Goal: Information Seeking & Learning: Find specific fact

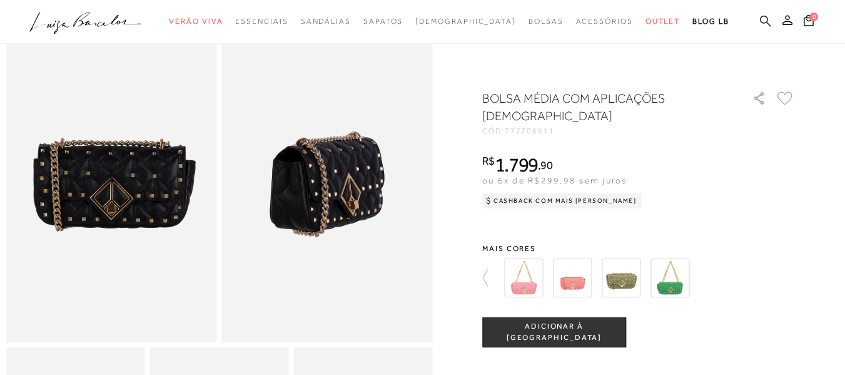
click at [760, 23] on icon at bounding box center [765, 20] width 11 height 11
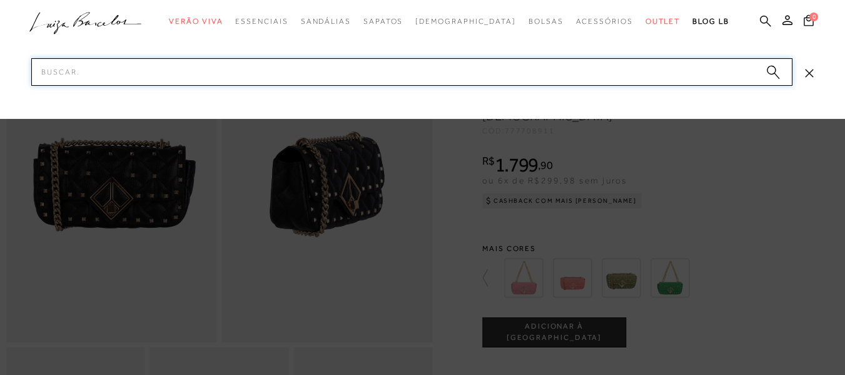
paste input "116100077436"
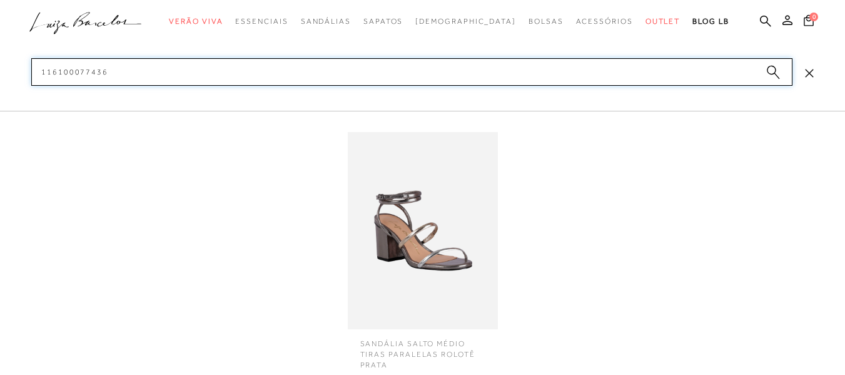
type input "116100077436"
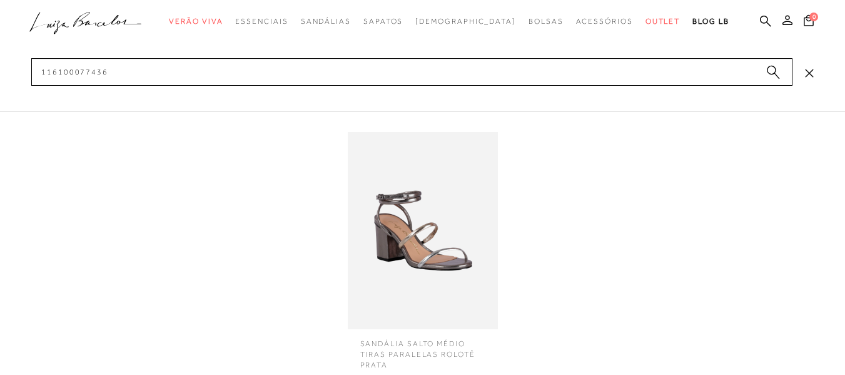
click at [418, 261] on img at bounding box center [423, 230] width 150 height 197
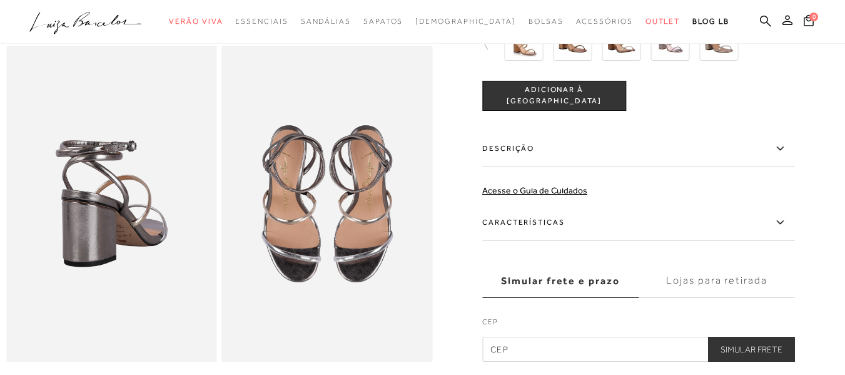
scroll to position [438, 0]
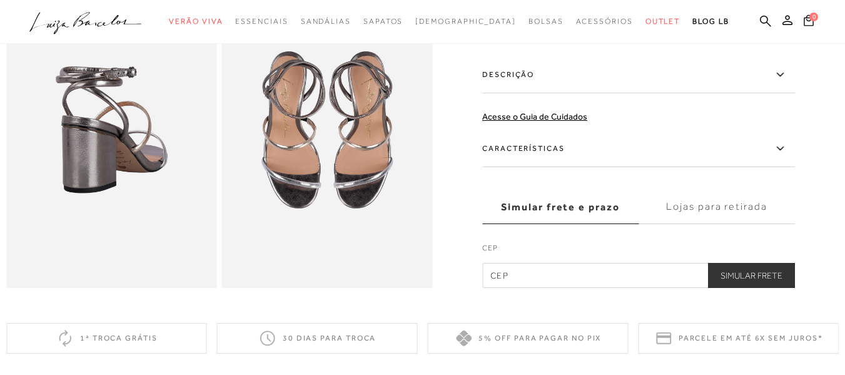
click at [549, 85] on label "Descrição" at bounding box center [638, 74] width 313 height 36
click at [0, 0] on input "Descrição" at bounding box center [0, 0] width 0 height 0
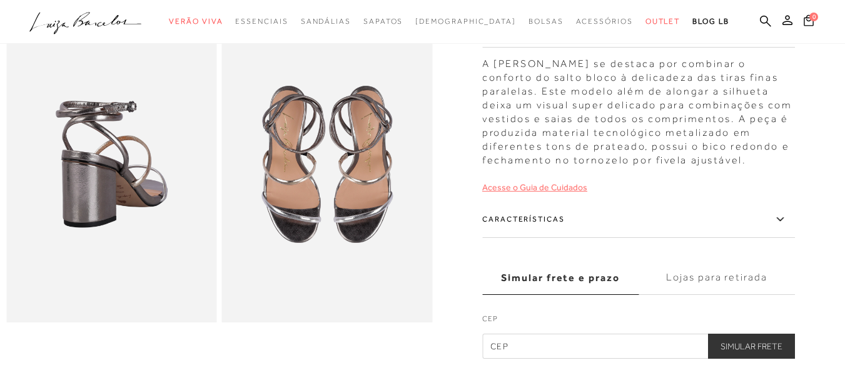
scroll to position [375, 0]
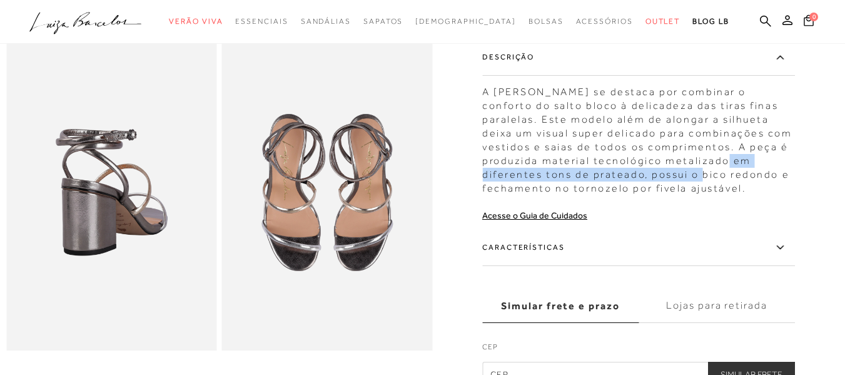
drag, startPoint x: 667, startPoint y: 160, endPoint x: 649, endPoint y: 175, distance: 24.0
click at [649, 175] on div "A sandália Luiza Barcelos se destaca por combinar o conforto do salto bloco à d…" at bounding box center [638, 137] width 313 height 116
copy div "metalizado em diferentes tons de prateado,"
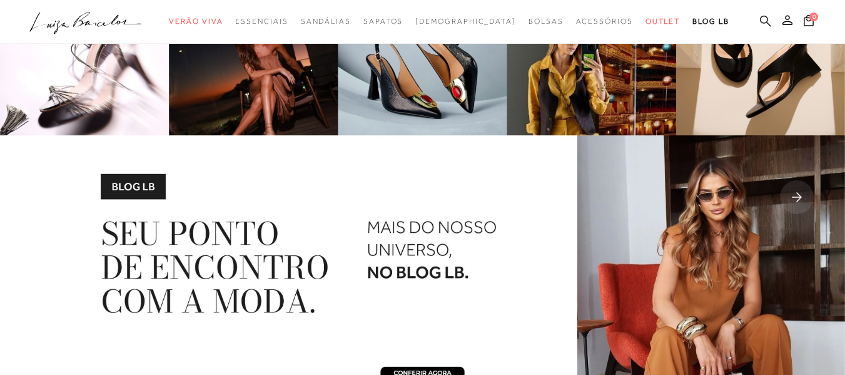
click at [760, 17] on icon at bounding box center [765, 21] width 11 height 12
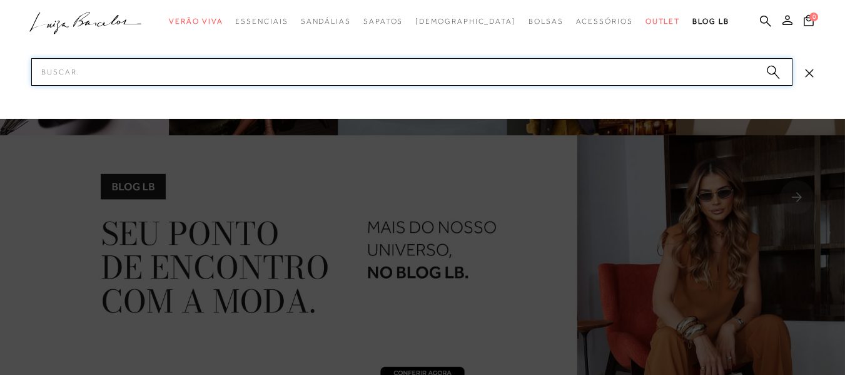
paste input "777708911UN"
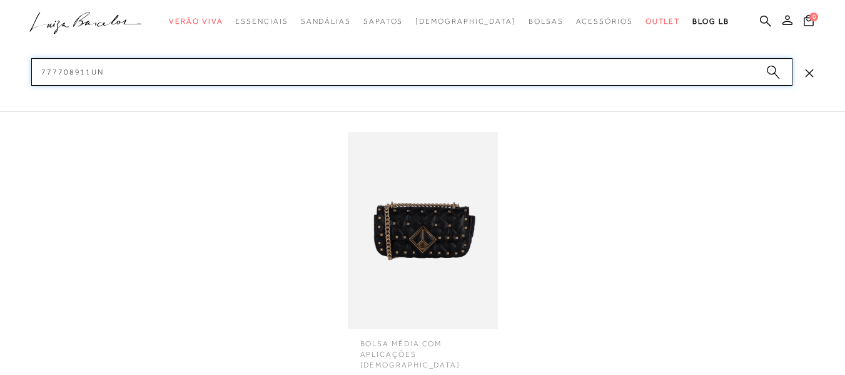
type input "777708911UN"
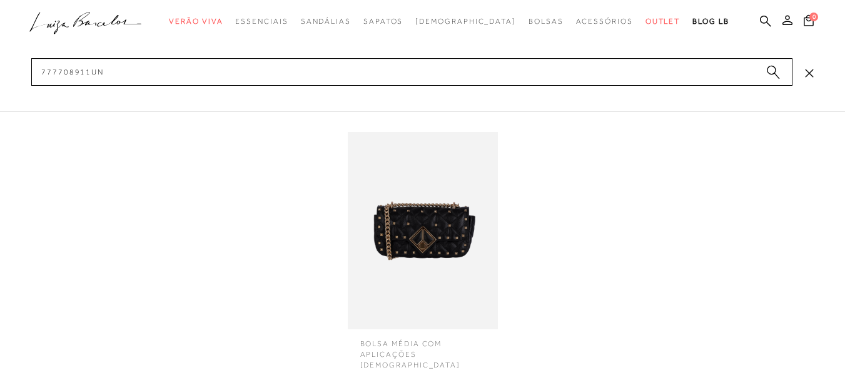
click at [412, 218] on img at bounding box center [423, 230] width 150 height 197
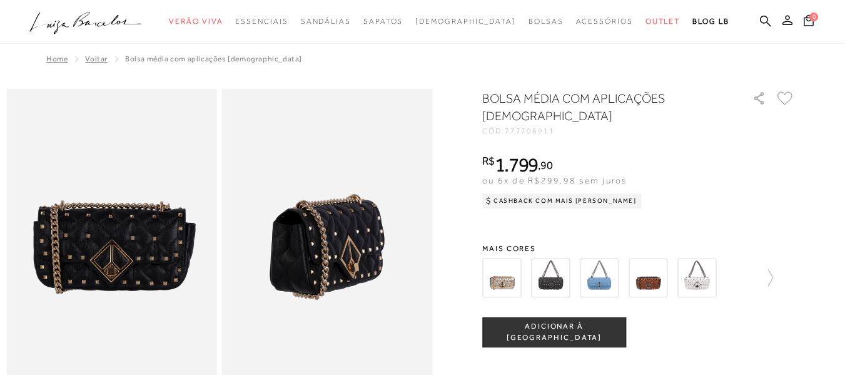
click at [562, 260] on img at bounding box center [550, 277] width 39 height 39
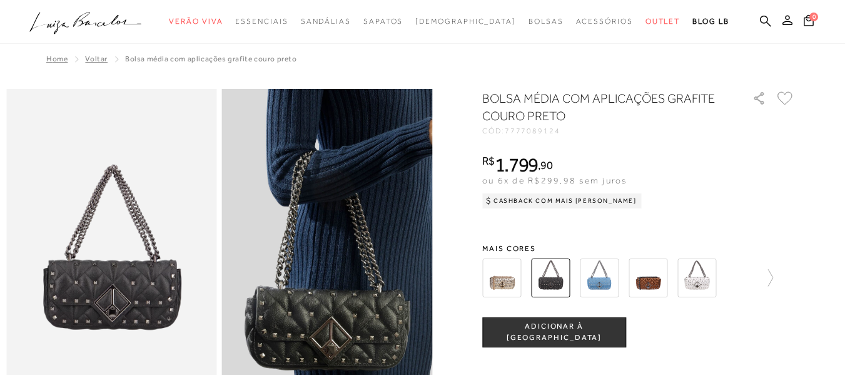
click at [548, 132] on span "7777089124" at bounding box center [533, 130] width 56 height 9
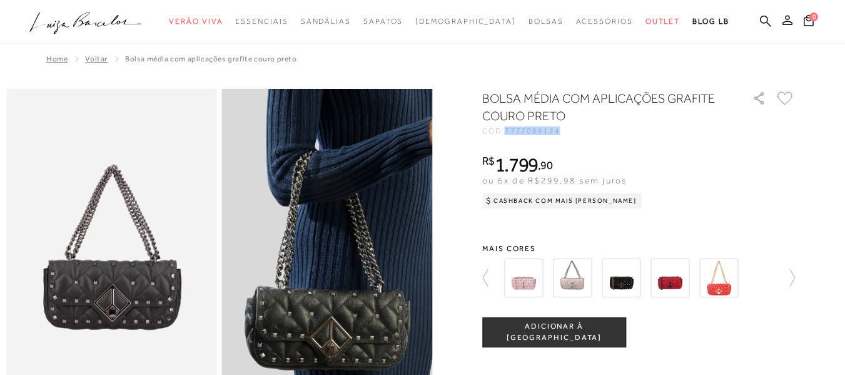
copy span "7777089124"
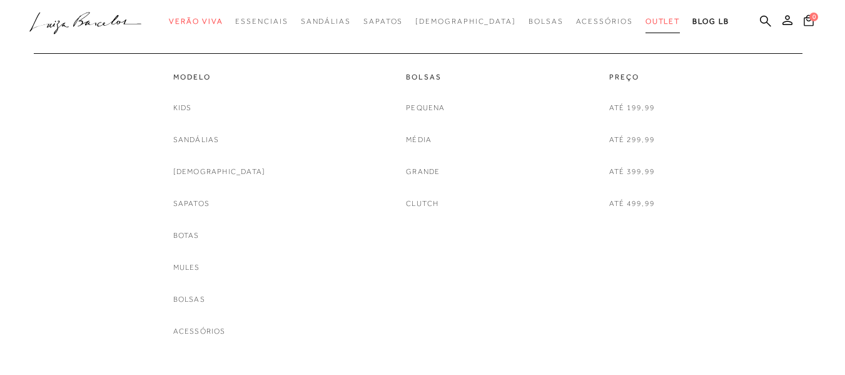
click at [646, 15] on link "Outlet" at bounding box center [663, 21] width 35 height 23
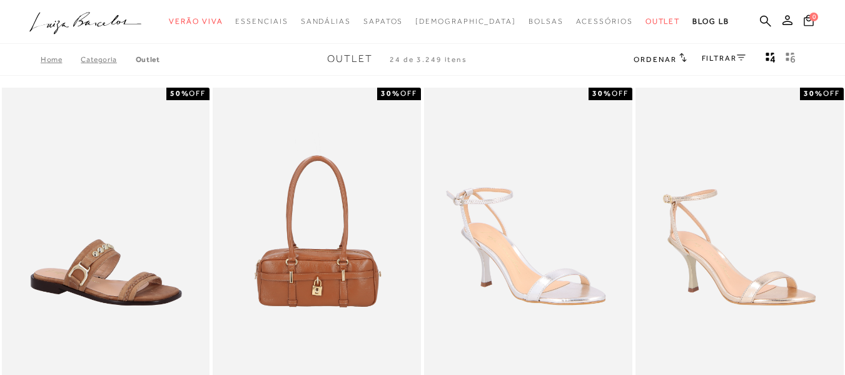
click at [251, 64] on div "Home Categoria Outlet Outlet 24 de 3.249 itens Ordenar Ordenar por Padrão Lança…" at bounding box center [422, 59] width 845 height 33
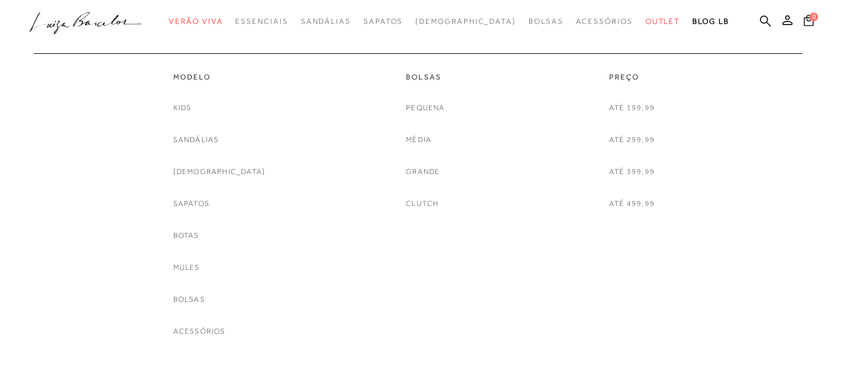
scroll to position [188, 0]
click at [205, 293] on link "Bolsas" at bounding box center [189, 299] width 32 height 13
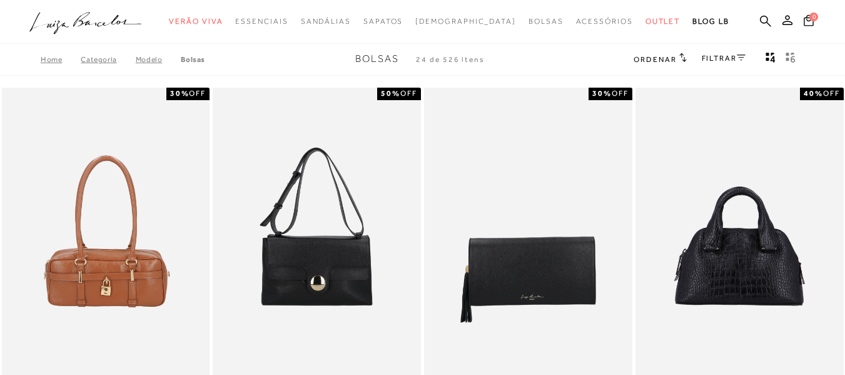
click at [663, 64] on h2 "Ordenar" at bounding box center [660, 59] width 53 height 13
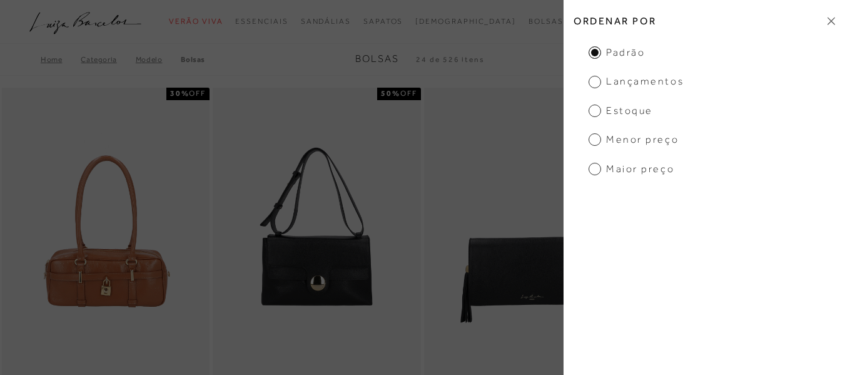
click at [592, 146] on span "Menor preço" at bounding box center [634, 140] width 90 height 14
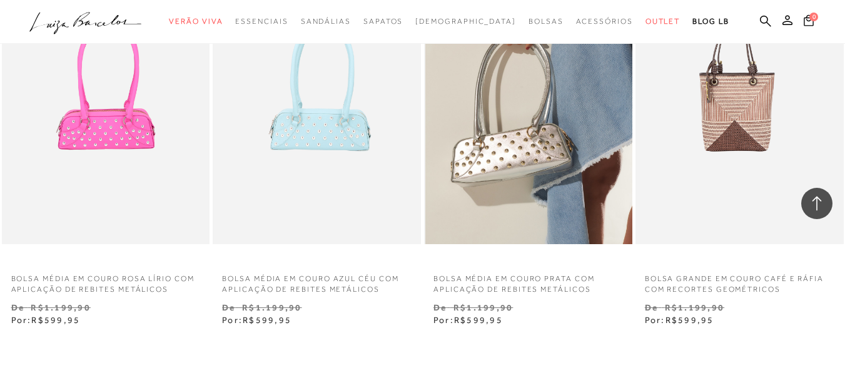
scroll to position [2315, 0]
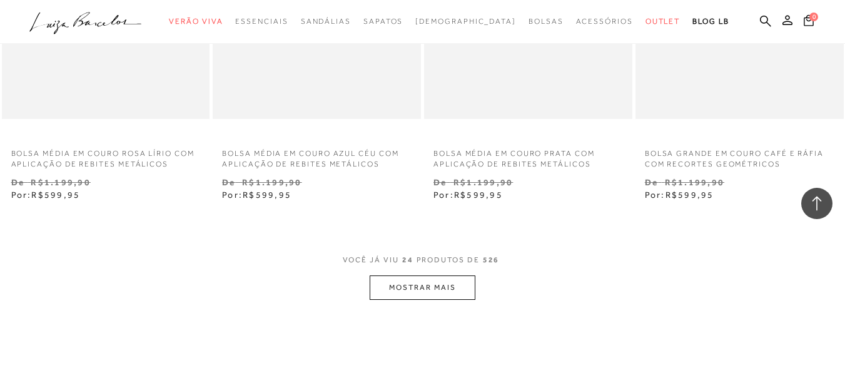
click at [404, 289] on button "MOSTRAR MAIS" at bounding box center [422, 287] width 105 height 24
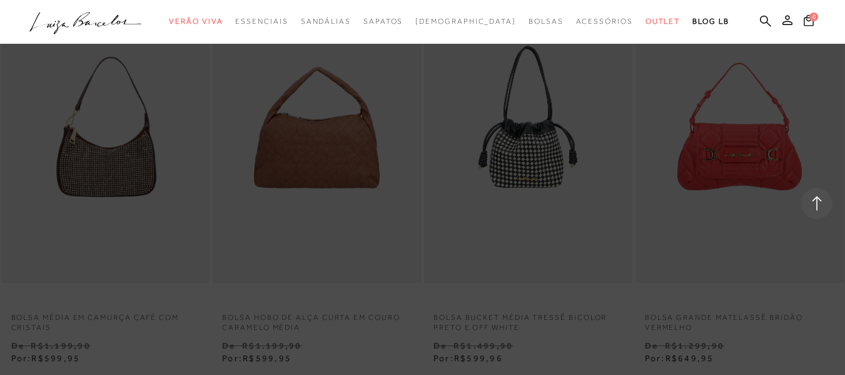
scroll to position [2502, 0]
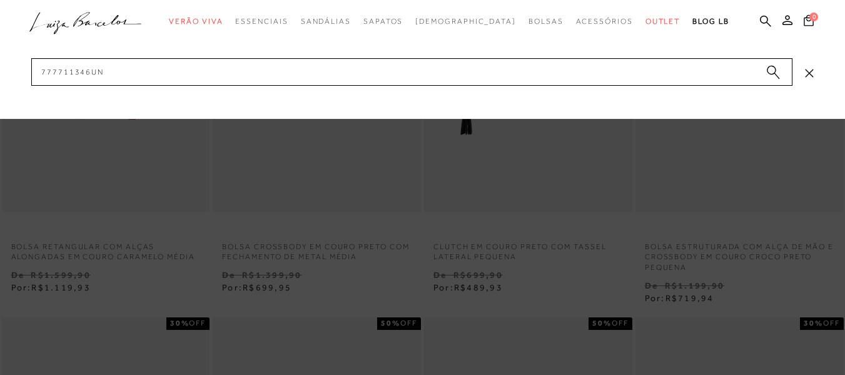
scroll to position [188, 0]
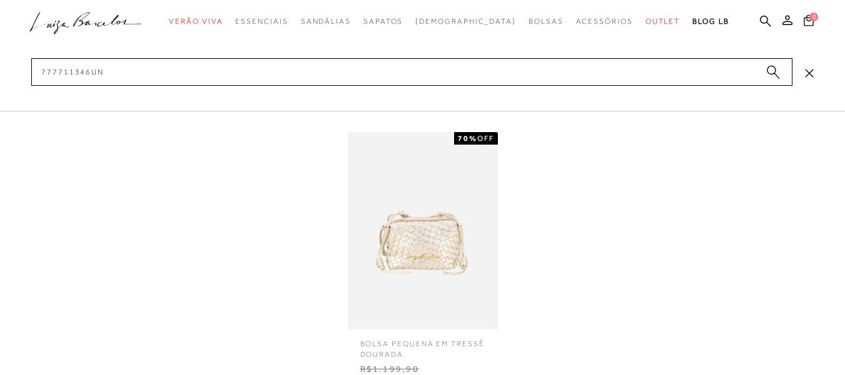
type input "777711346UN"
click at [409, 228] on img at bounding box center [423, 230] width 150 height 197
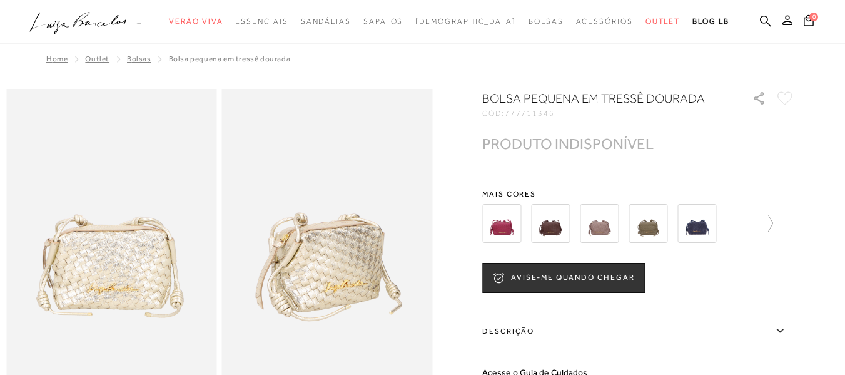
click at [512, 222] on img at bounding box center [501, 223] width 39 height 39
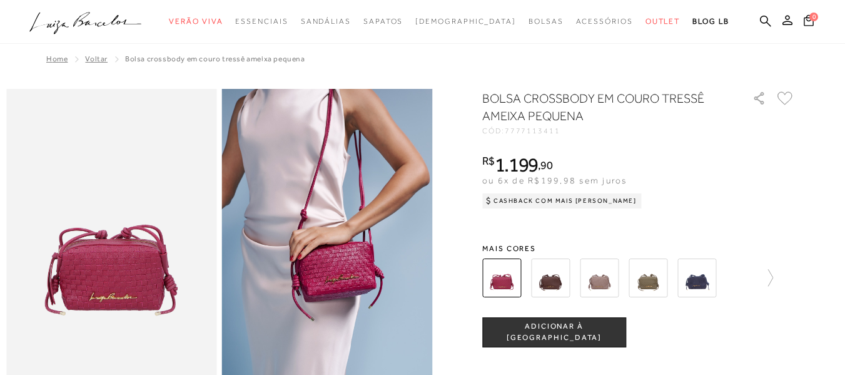
click at [561, 284] on img at bounding box center [550, 277] width 39 height 39
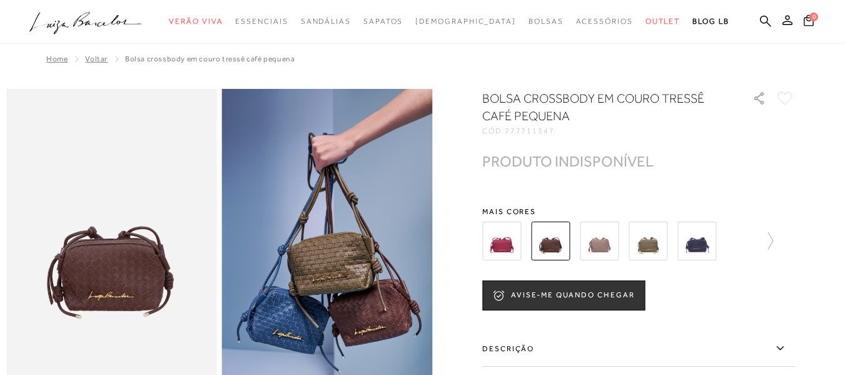
click at [609, 240] on img at bounding box center [599, 240] width 39 height 39
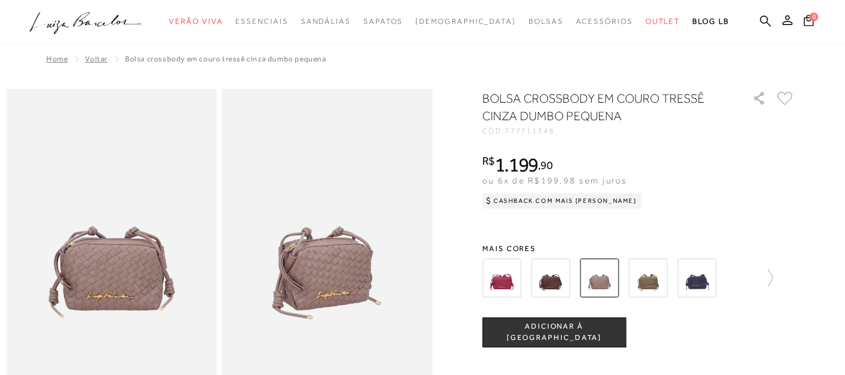
click at [644, 281] on img at bounding box center [648, 277] width 39 height 39
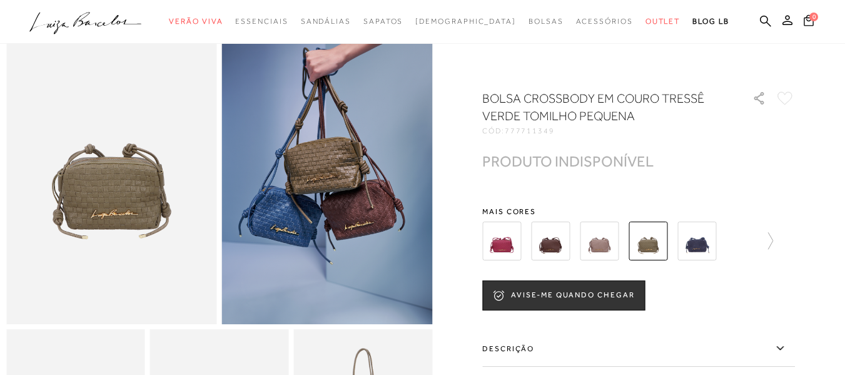
scroll to position [188, 0]
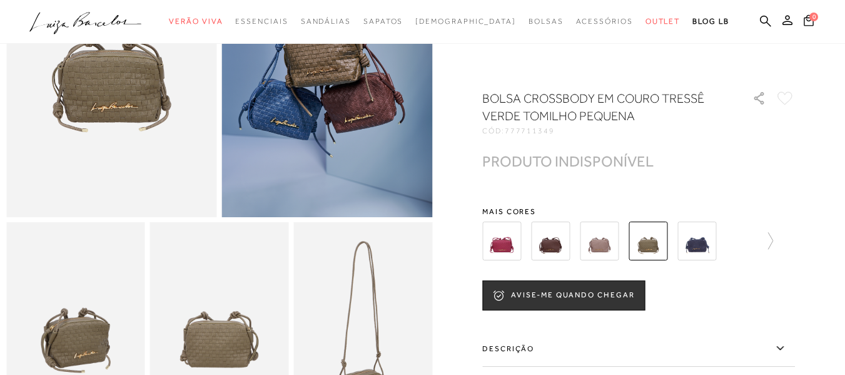
click at [707, 244] on img at bounding box center [697, 240] width 39 height 39
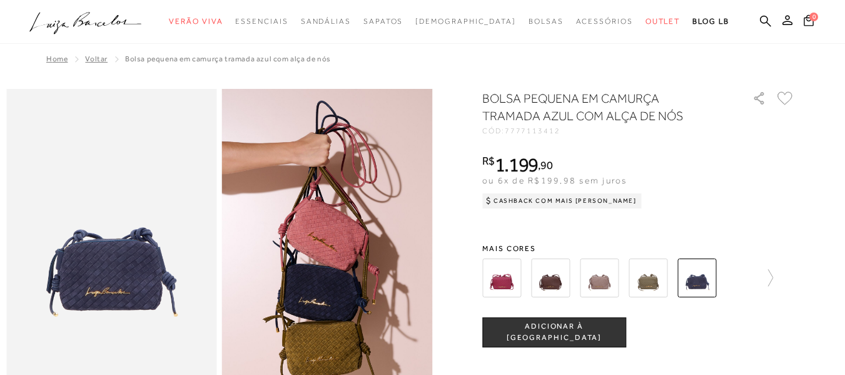
click at [778, 278] on div at bounding box center [638, 278] width 313 height 46
click at [771, 277] on icon at bounding box center [765, 278] width 18 height 18
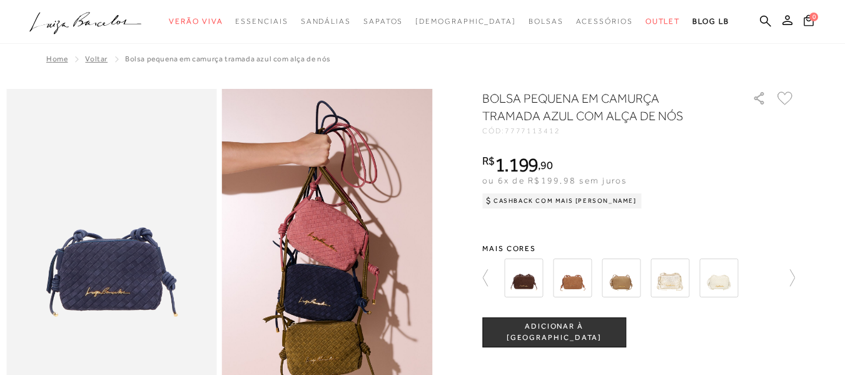
click at [534, 285] on img at bounding box center [523, 277] width 39 height 39
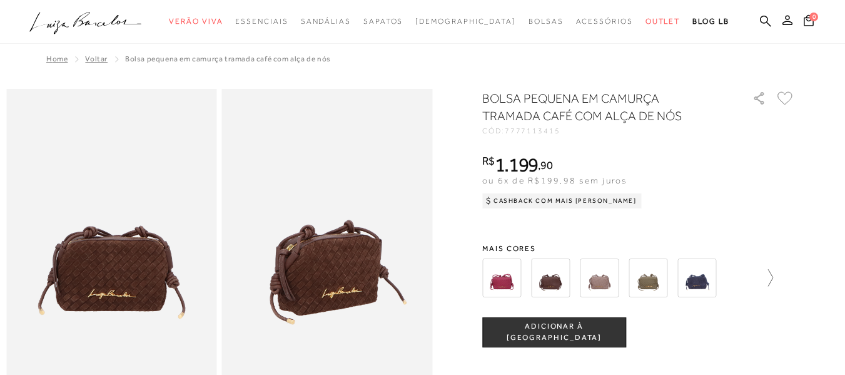
click at [773, 276] on icon at bounding box center [770, 277] width 5 height 17
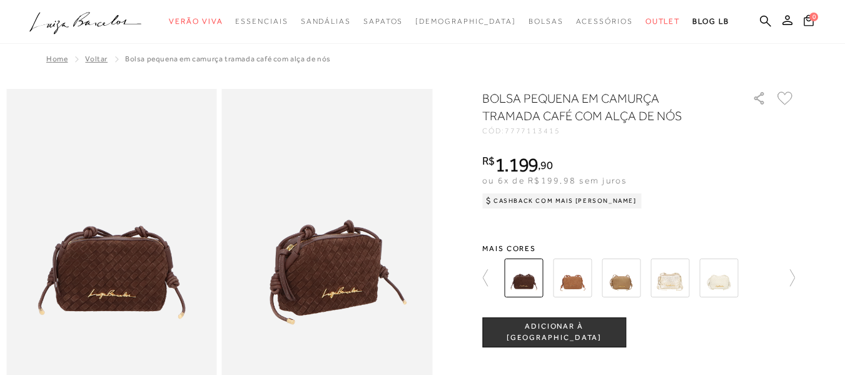
click at [584, 282] on img at bounding box center [572, 277] width 39 height 39
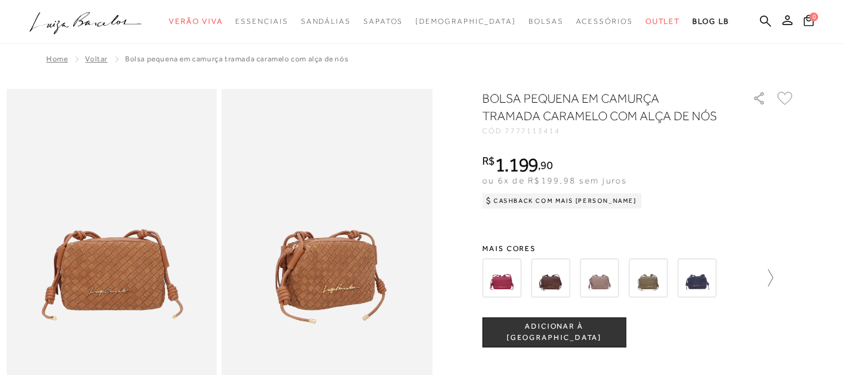
click at [769, 279] on icon at bounding box center [765, 278] width 18 height 18
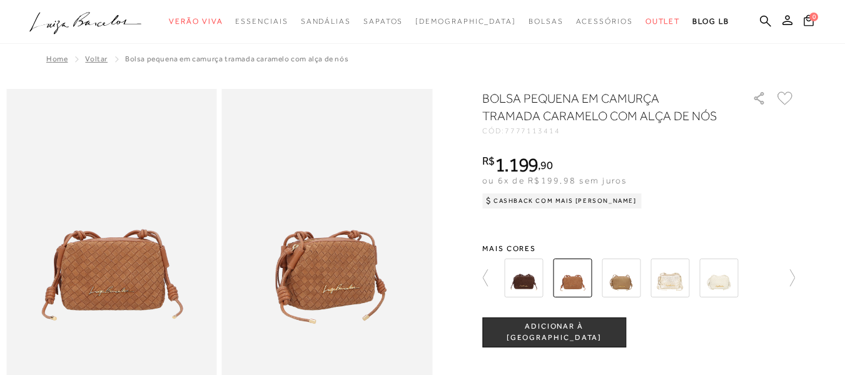
drag, startPoint x: 632, startPoint y: 277, endPoint x: 654, endPoint y: 262, distance: 26.5
click at [633, 277] on img at bounding box center [621, 277] width 39 height 39
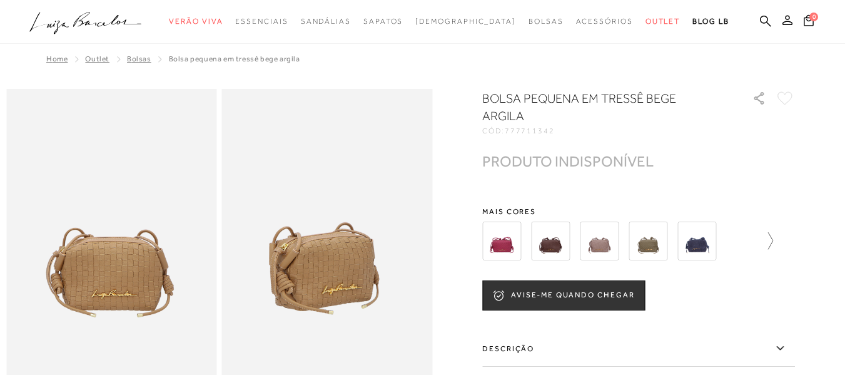
click at [773, 238] on icon at bounding box center [765, 241] width 18 height 18
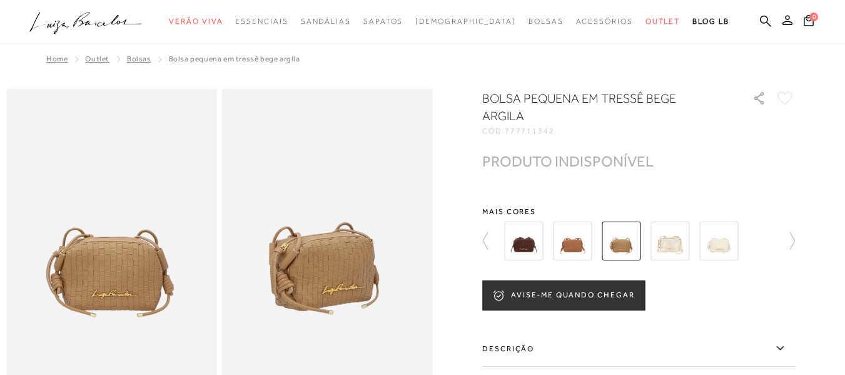
click at [678, 238] on img at bounding box center [670, 240] width 39 height 39
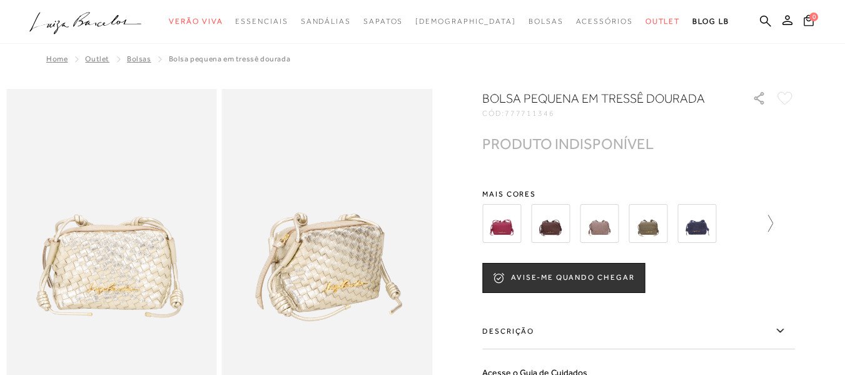
click at [773, 230] on icon at bounding box center [765, 224] width 18 height 18
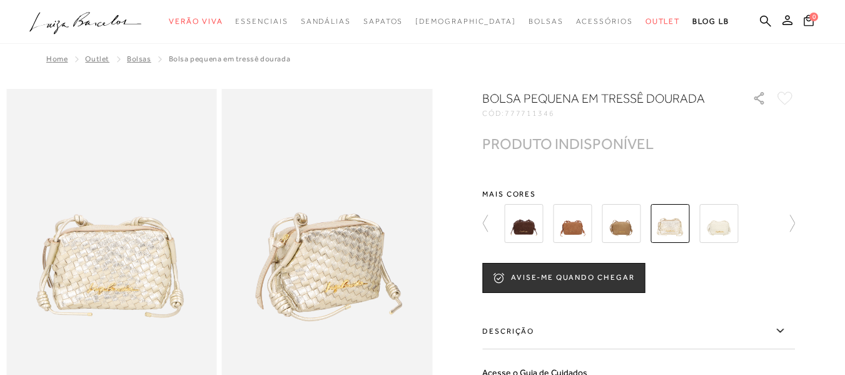
click at [716, 230] on img at bounding box center [718, 223] width 39 height 39
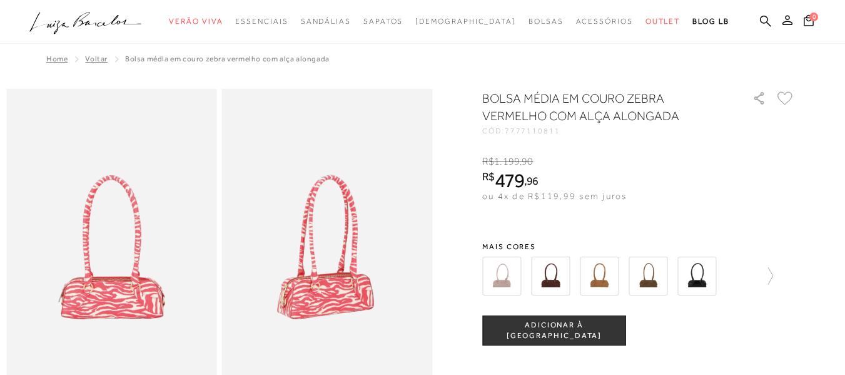
click at [554, 131] on span "7777110811" at bounding box center [533, 130] width 56 height 9
copy span "7777110811"
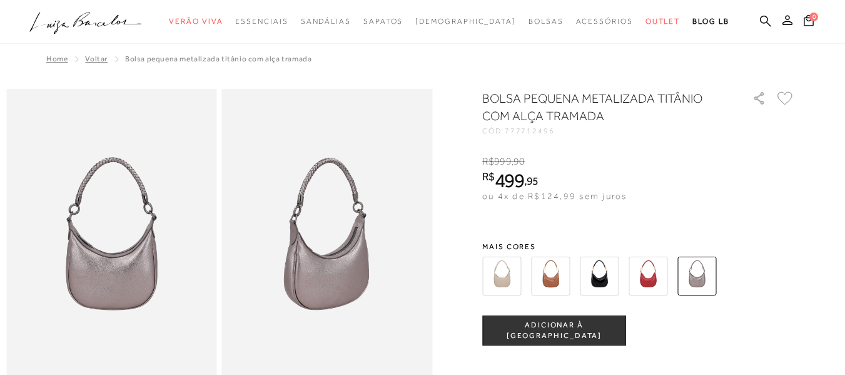
click at [536, 131] on span "777712496" at bounding box center [530, 130] width 50 height 9
copy span "777712496"
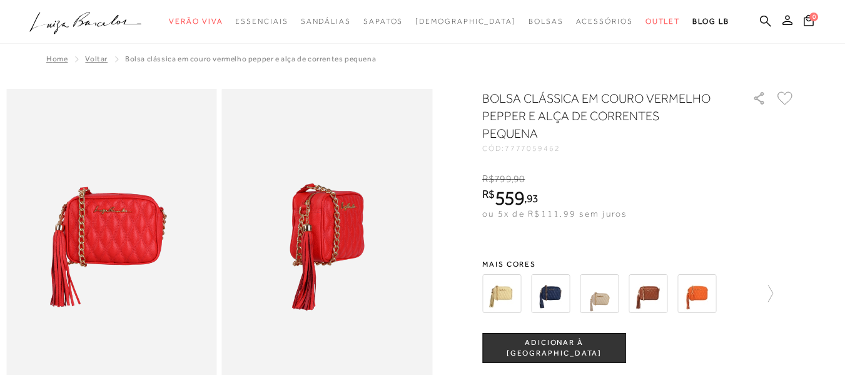
click at [543, 125] on div "BOLSA CLÁSSICA EM COURO VERMELHO PEPPER E ALÇA DE CORRENTES PEQUENA" at bounding box center [610, 116] width 256 height 55
click at [542, 144] on span "7777059462" at bounding box center [533, 148] width 56 height 9
copy span "7777059462"
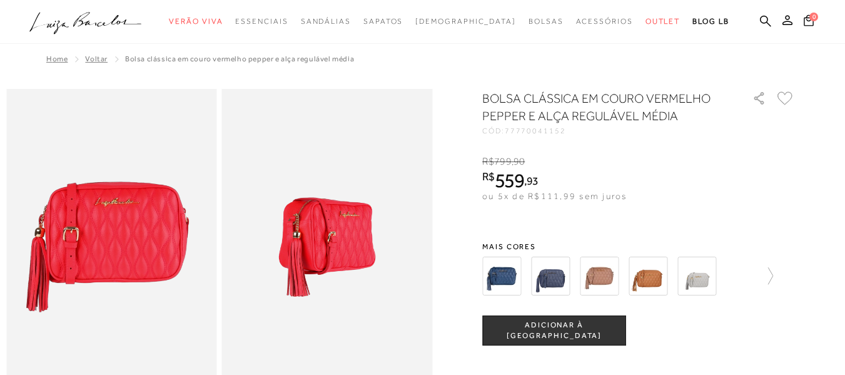
click at [561, 117] on h1 "BOLSA CLÁSSICA EM COURO VERMELHO PEPPER E ALÇA REGULÁVEL MÉDIA" at bounding box center [599, 106] width 235 height 35
click at [548, 129] on span "77770041152" at bounding box center [535, 130] width 61 height 9
copy span "77770041152"
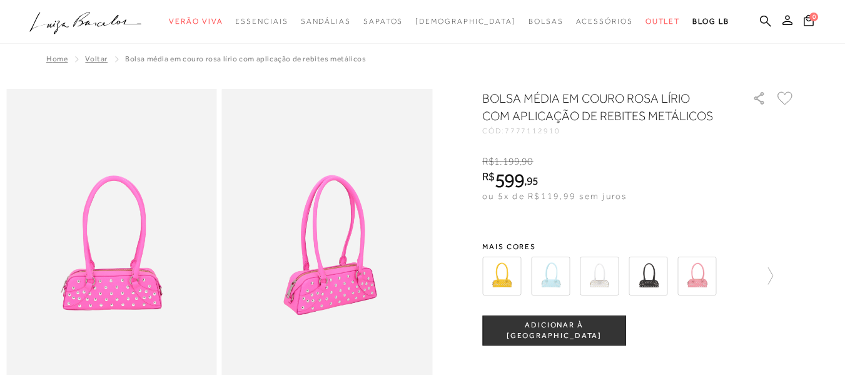
click at [524, 134] on span "7777112910" at bounding box center [533, 130] width 56 height 9
click at [524, 133] on span "7777112910" at bounding box center [533, 130] width 56 height 9
copy span "7777112910"
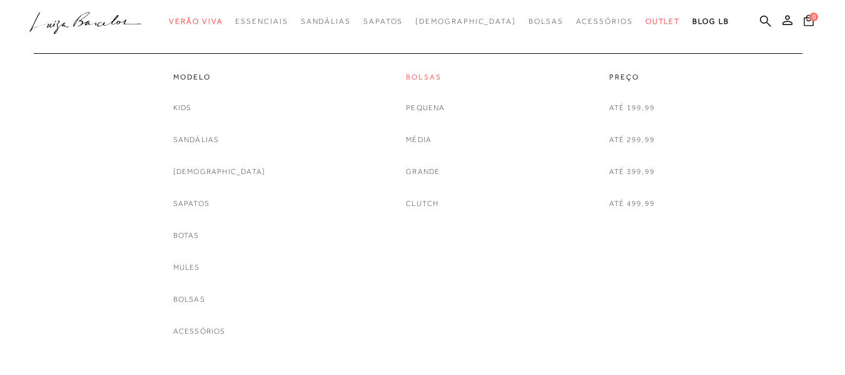
click at [410, 81] on link "Bolsas" at bounding box center [425, 77] width 39 height 11
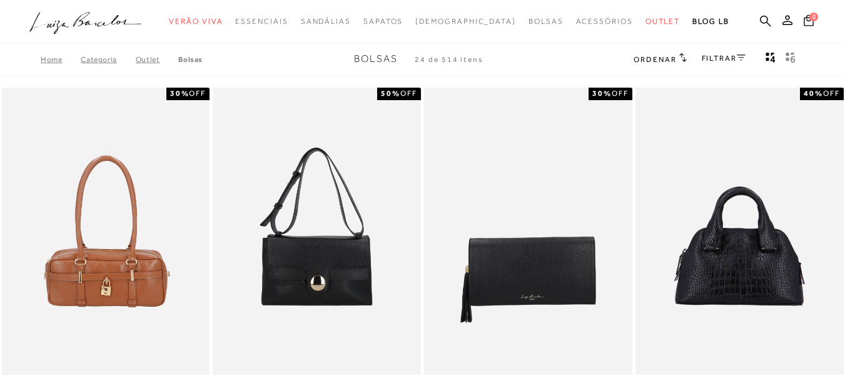
click at [674, 52] on div "Ordenar Ordenar por Padrão Lançamentos [GEOGRAPHIC_DATA] Menor preço" at bounding box center [660, 59] width 53 height 16
click at [681, 52] on div "Ordenar Ordenar por Padrão Lançamentos Estoque Menor preço" at bounding box center [660, 59] width 53 height 16
click at [679, 52] on div "Ordenar Ordenar por Padrão Lançamentos Estoque Menor preço" at bounding box center [660, 59] width 53 height 16
click at [674, 56] on h2 "Ordenar" at bounding box center [660, 59] width 53 height 13
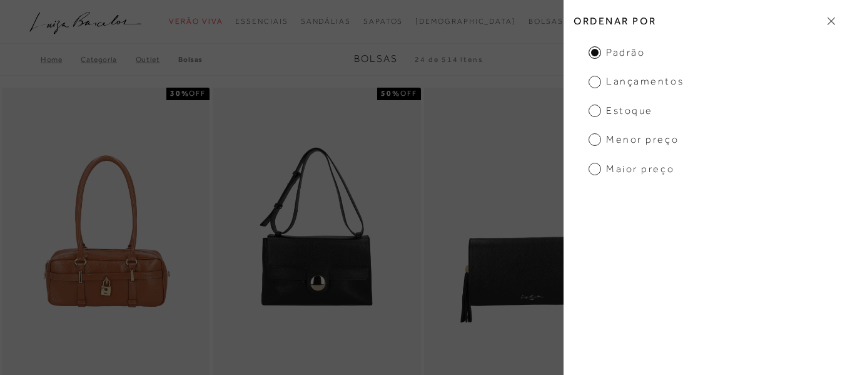
click at [587, 138] on ul "Padrão Lançamentos Estoque Menor preço Maior preço" at bounding box center [705, 111] width 282 height 130
click at [592, 138] on span "Menor preço" at bounding box center [634, 140] width 90 height 14
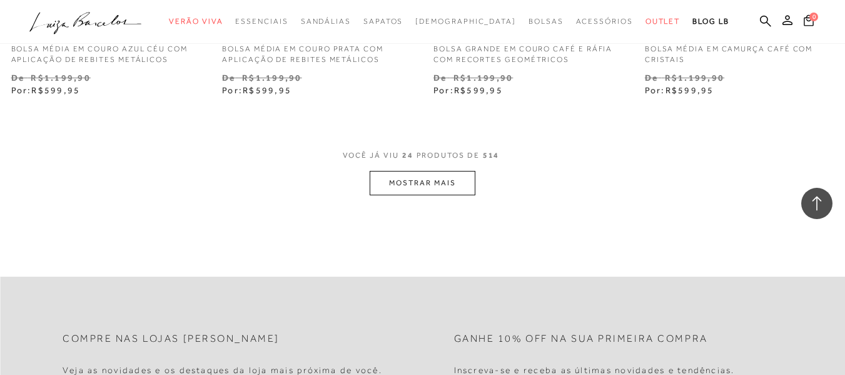
scroll to position [2440, 0]
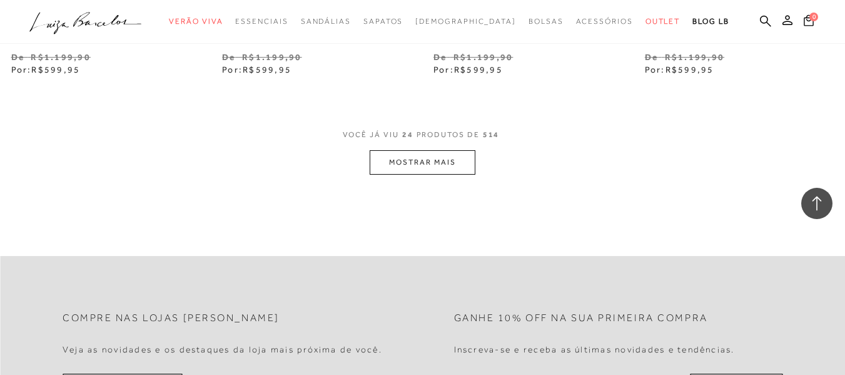
click at [412, 165] on button "MOSTRAR MAIS" at bounding box center [422, 162] width 105 height 24
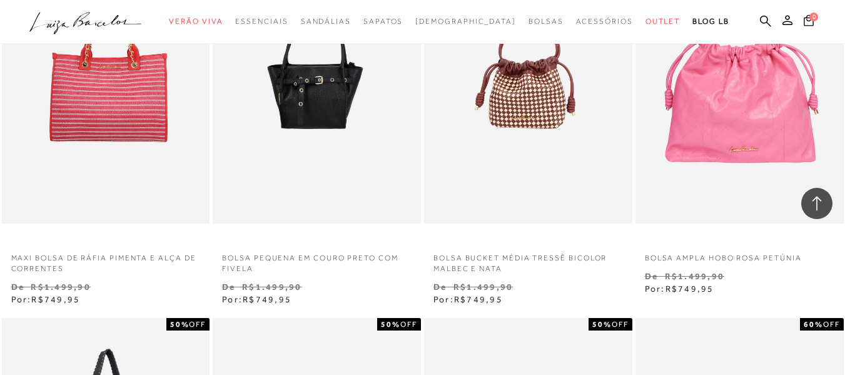
scroll to position [3628, 0]
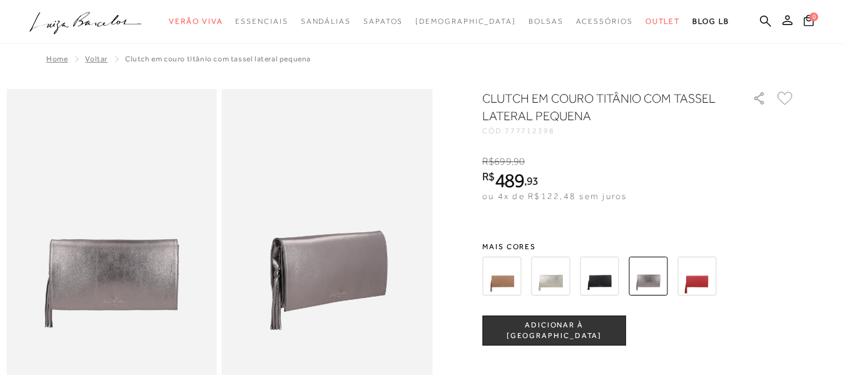
click at [564, 123] on h1 "CLUTCH EM COURO TITÂNIO COM TASSEL LATERAL PEQUENA" at bounding box center [599, 106] width 235 height 35
click at [547, 126] on span "777712398" at bounding box center [530, 130] width 50 height 9
copy span "777712398"
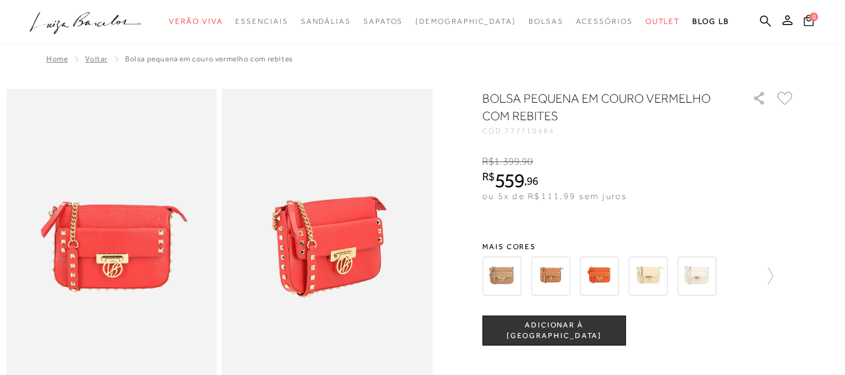
click at [534, 132] on span "777710484" at bounding box center [530, 130] width 50 height 9
click at [534, 131] on span "777710484" at bounding box center [530, 130] width 50 height 9
copy span "777710484"
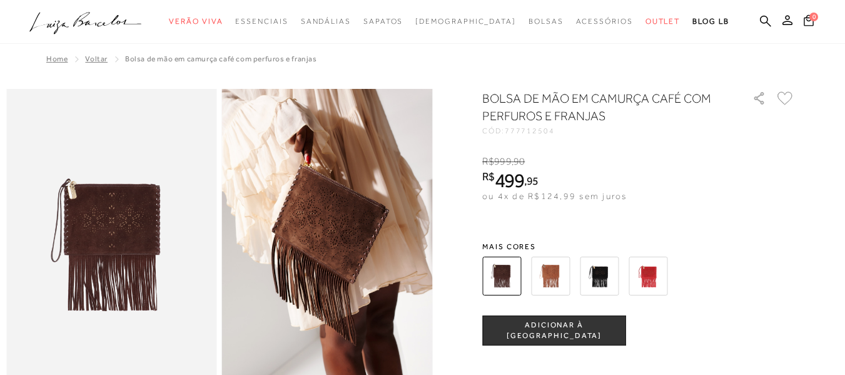
click at [547, 138] on div "BOLSA DE MÃO EM CAMURÇA CAFÉ COM PERFUROS E FRANJAS CÓD: 777712504 × É necessár…" at bounding box center [638, 342] width 313 height 507
click at [547, 126] on span "777712504" at bounding box center [530, 130] width 50 height 9
copy span "777712504"
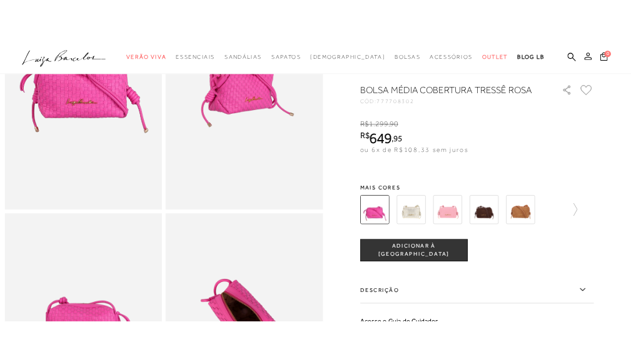
scroll to position [63, 0]
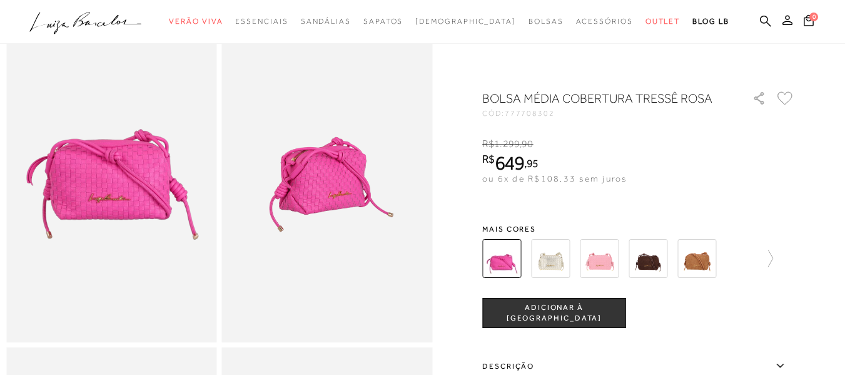
click at [529, 111] on span "777708302" at bounding box center [530, 113] width 50 height 9
copy span "777708302"
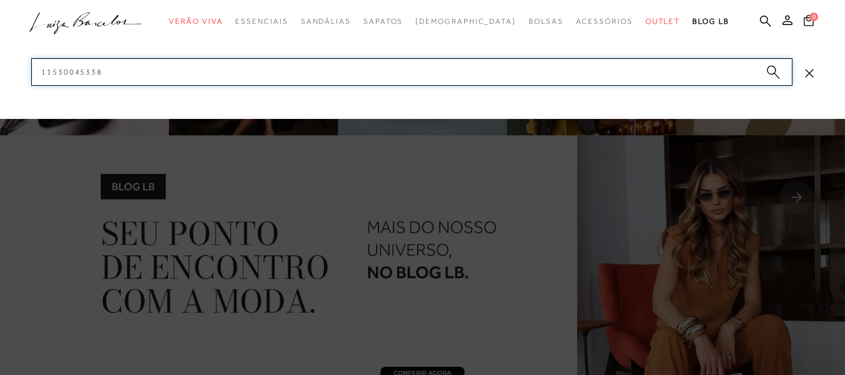
click at [151, 58] on input "11530045338" at bounding box center [411, 72] width 761 height 28
click at [123, 84] on input "11530045338" at bounding box center [411, 72] width 761 height 28
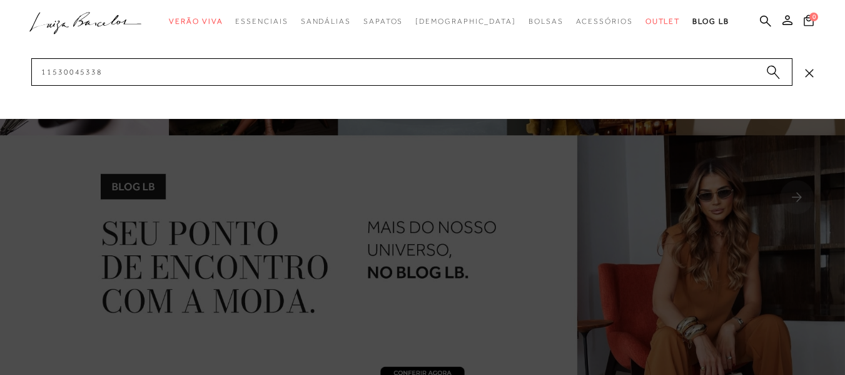
click at [774, 73] on circle "submit" at bounding box center [771, 70] width 9 height 9
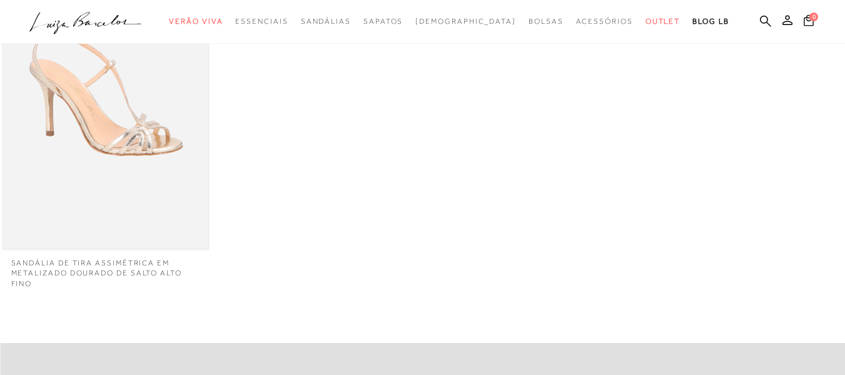
scroll to position [188, 0]
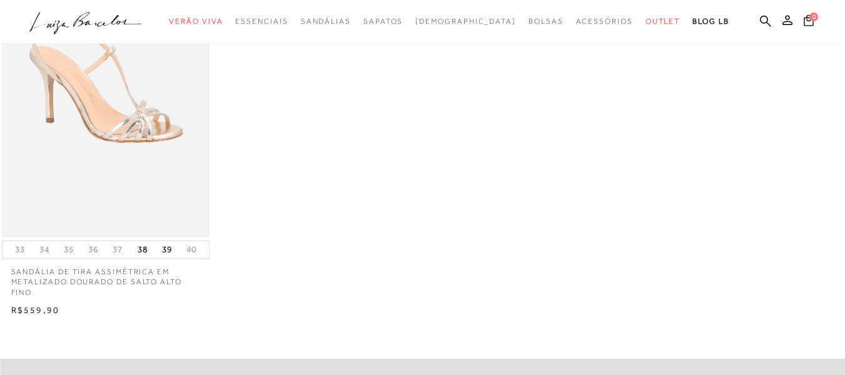
click at [116, 118] on img at bounding box center [106, 81] width 206 height 308
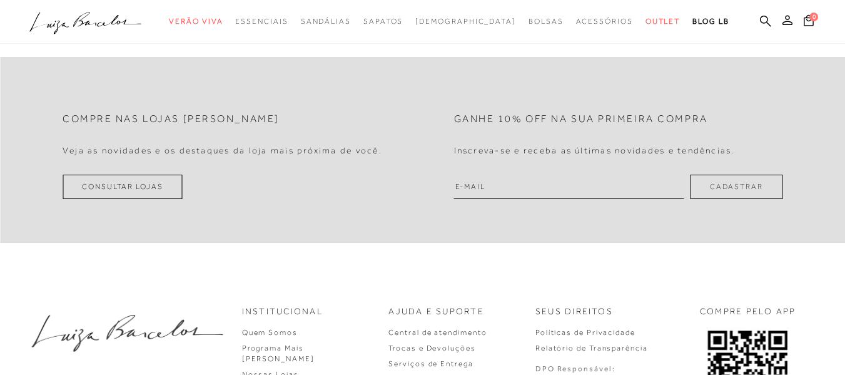
scroll to position [2113, 0]
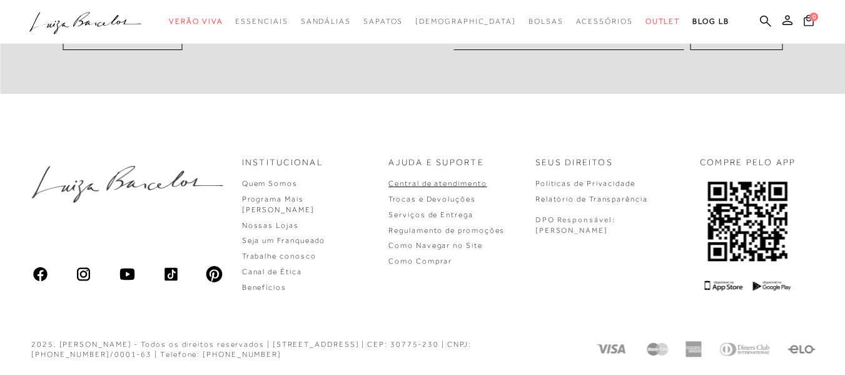
click at [460, 184] on link "Central de atendimento" at bounding box center [437, 183] width 98 height 9
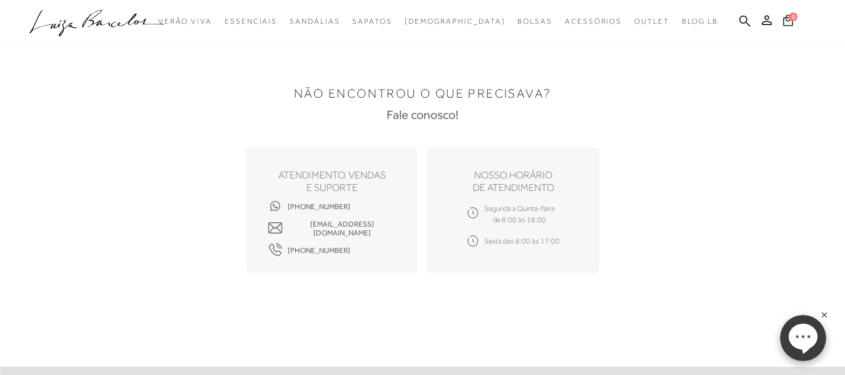
scroll to position [37, 0]
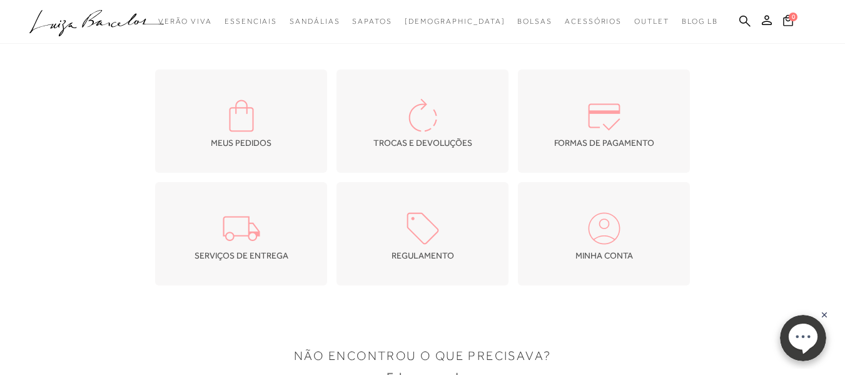
click at [100, 203] on div "MEUS PEDIDOS TROCAS E DEVOLUÇÕES FORMAS DE PAGAMENTO SERVIÇOS DE ENTREGA" at bounding box center [422, 177] width 669 height 216
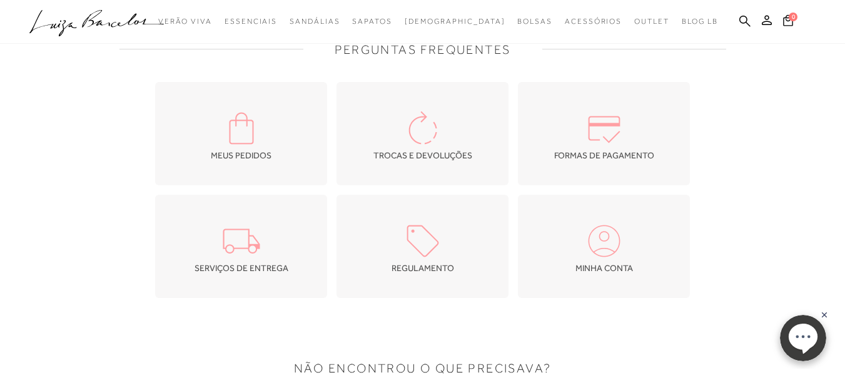
scroll to position [0, 0]
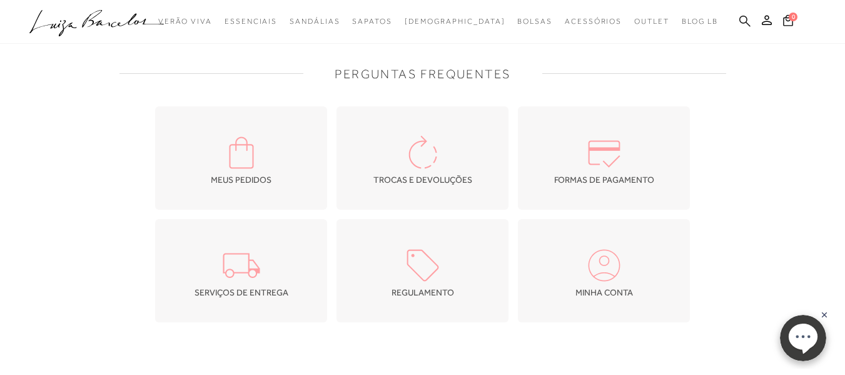
click at [741, 19] on icon at bounding box center [744, 21] width 11 height 12
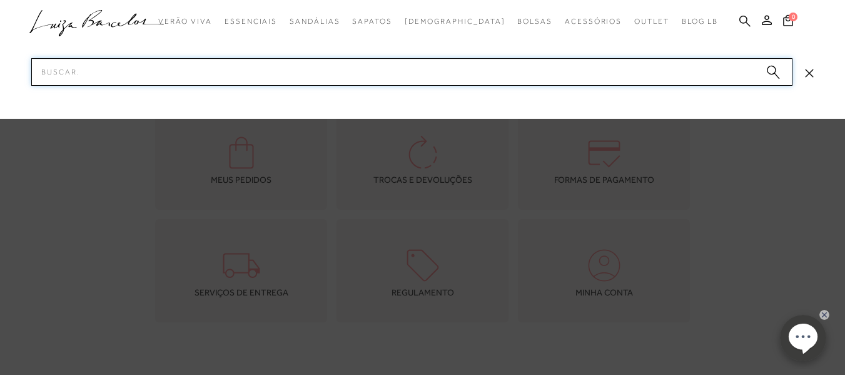
paste input "777708911UN"
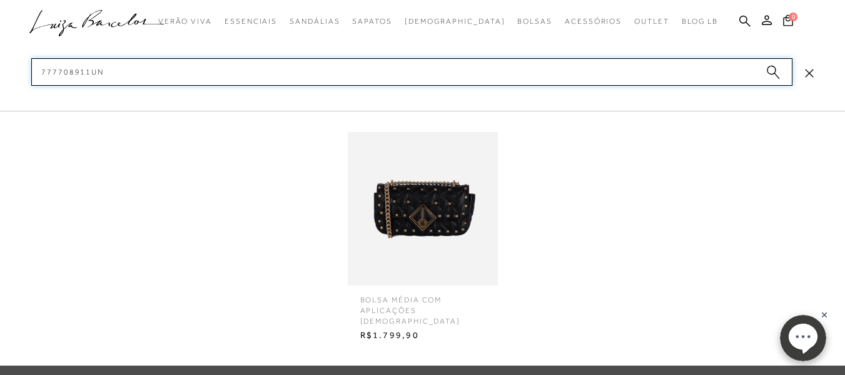
type input "777708911UN"
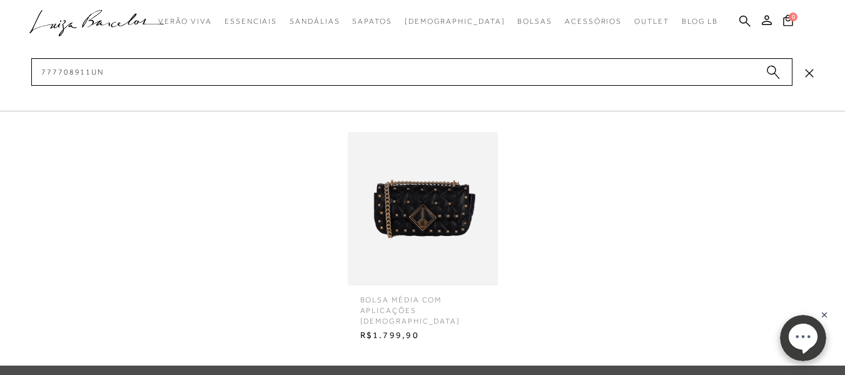
click at [420, 183] on img at bounding box center [423, 208] width 150 height 197
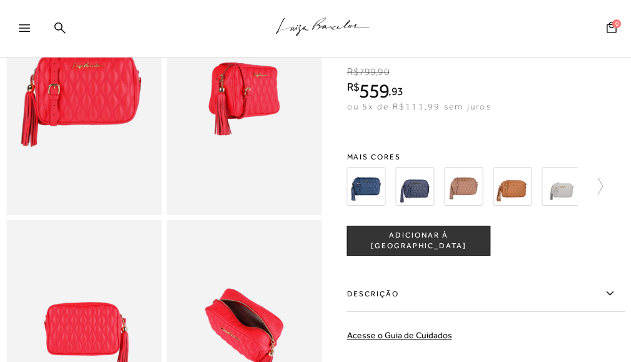
scroll to position [63, 0]
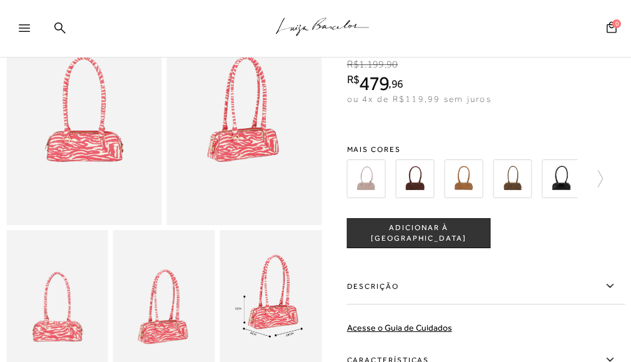
scroll to position [93, 0]
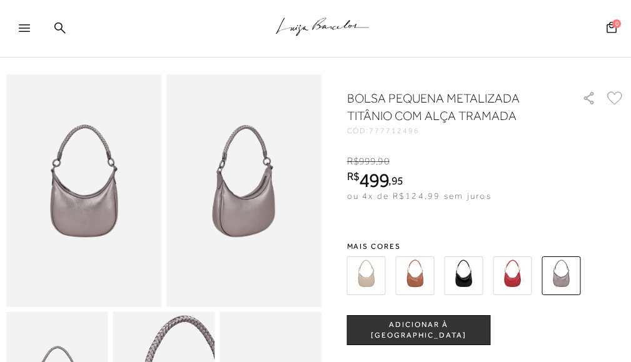
scroll to position [63, 0]
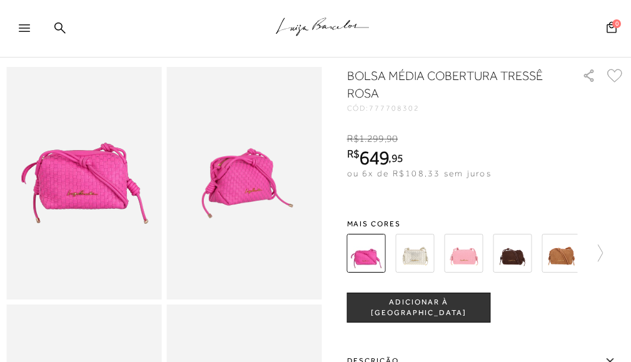
scroll to position [63, 0]
